Goal: Task Accomplishment & Management: Manage account settings

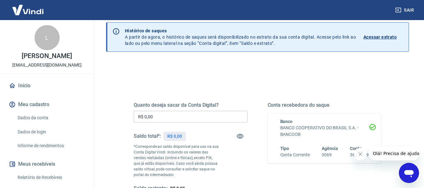
scroll to position [63, 0]
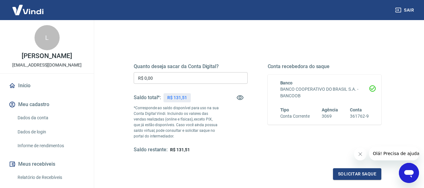
click at [184, 79] on input "R$ 0,00" at bounding box center [191, 78] width 114 height 12
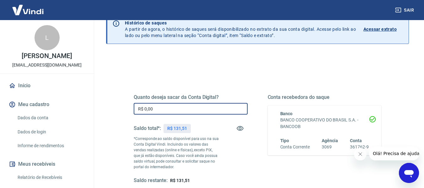
scroll to position [31, 0]
click at [164, 107] on input "R$ 0,00" at bounding box center [191, 110] width 114 height 12
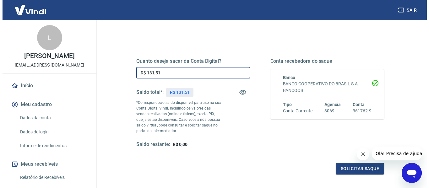
scroll to position [126, 0]
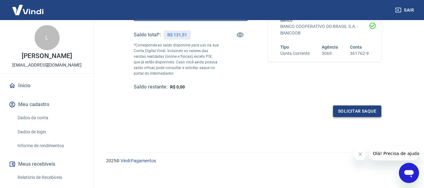
type input "R$ 131,51"
click at [364, 110] on button "Solicitar saque" at bounding box center [357, 111] width 48 height 12
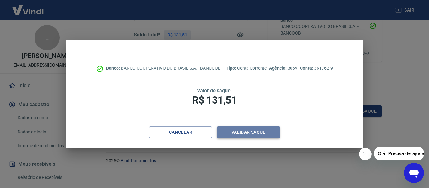
click at [263, 131] on button "Validar saque" at bounding box center [248, 132] width 63 height 12
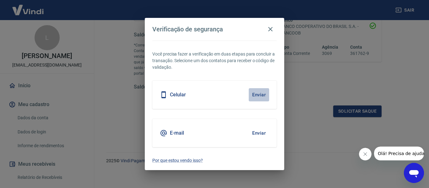
click at [257, 94] on button "Enviar" at bounding box center [259, 94] width 20 height 13
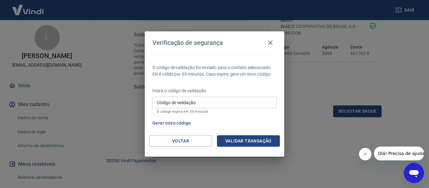
click at [252, 100] on input "Código de validação" at bounding box center [214, 103] width 124 height 12
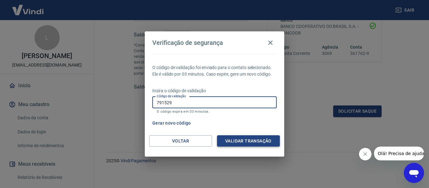
type input "791529"
click at [243, 141] on button "Validar transação" at bounding box center [248, 141] width 63 height 12
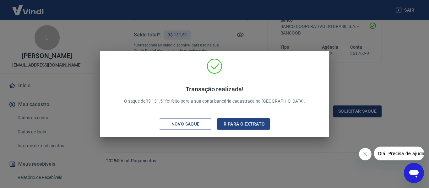
click at [356, 78] on div "Transação realizada! O saque de R$ 131,51 foi feito para a sua conta bancária c…" at bounding box center [214, 94] width 429 height 188
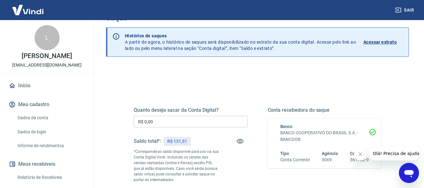
scroll to position [94, 0]
